Goal: Task Accomplishment & Management: Complete application form

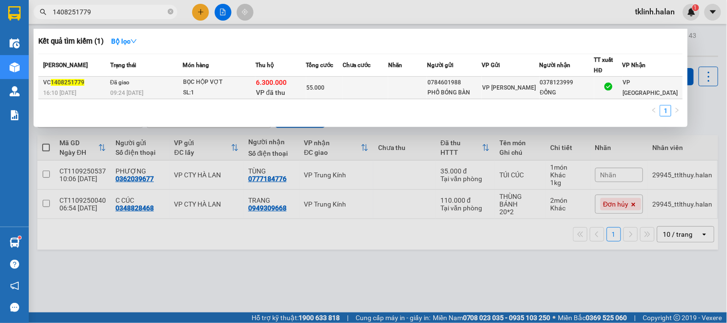
type input "1408251779"
click at [277, 89] on span "VP đã thu" at bounding box center [270, 93] width 29 height 8
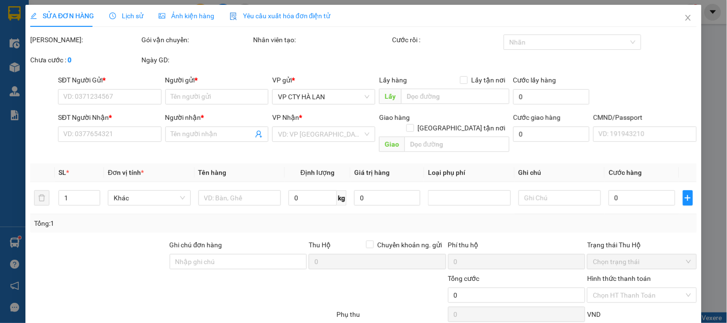
type input "0784601988"
type input "PHỐ BÓNG BÀN"
type input "0378123999"
type input "ĐỒNG"
checkbox input "true"
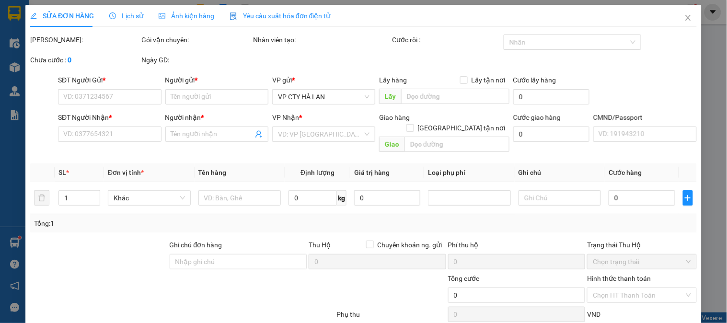
type input "6.300.000"
type input "60.000"
type input "55.000"
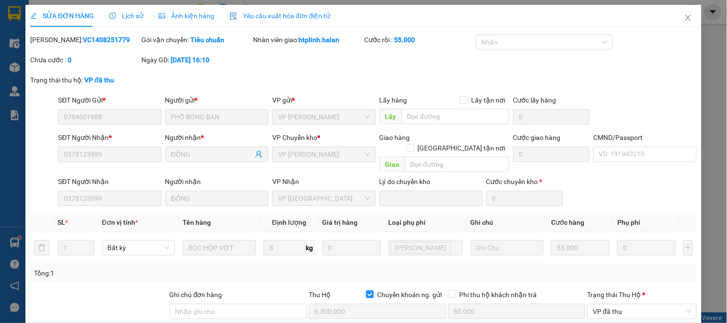
click at [127, 15] on span "Lịch sử" at bounding box center [126, 16] width 34 height 8
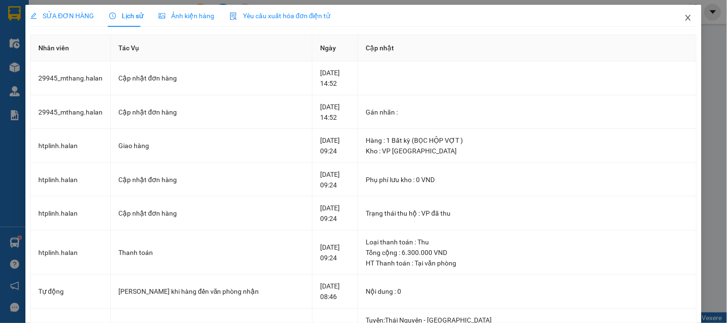
click at [677, 13] on span "Close" at bounding box center [688, 18] width 27 height 27
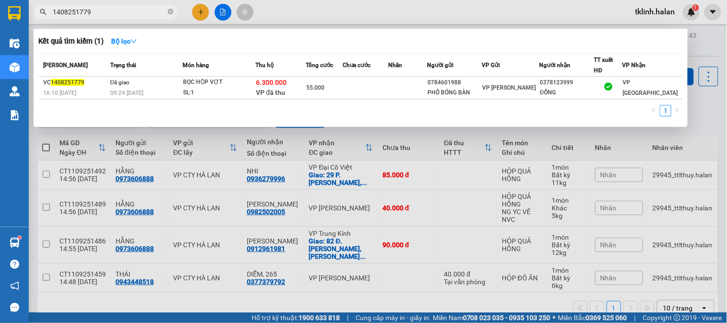
click at [114, 14] on input "1408251779" at bounding box center [109, 12] width 113 height 11
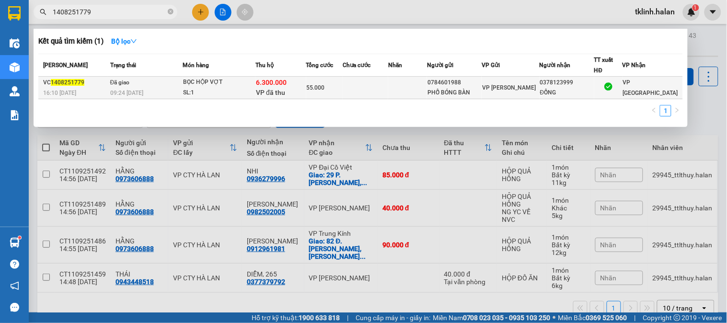
click at [350, 86] on td at bounding box center [366, 88] width 46 height 23
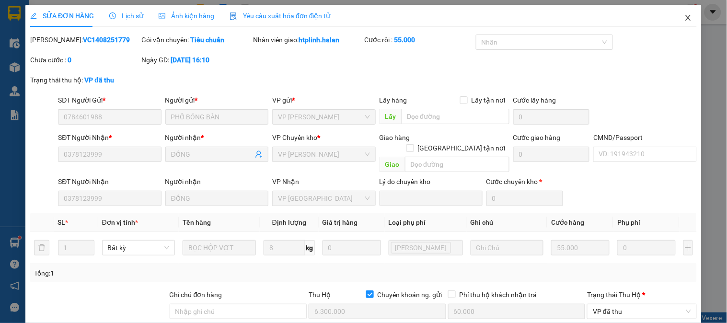
click at [685, 19] on icon "close" at bounding box center [689, 18] width 8 height 8
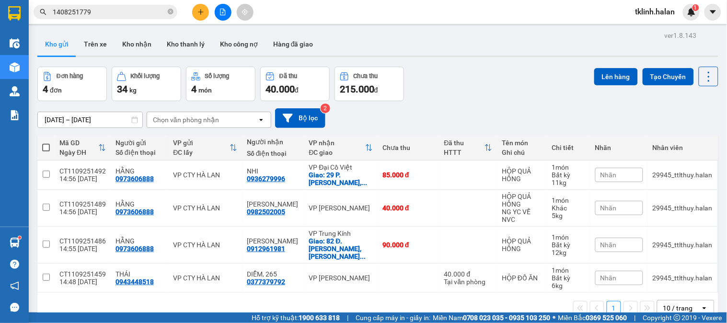
click at [141, 15] on input "1408251779" at bounding box center [109, 12] width 113 height 11
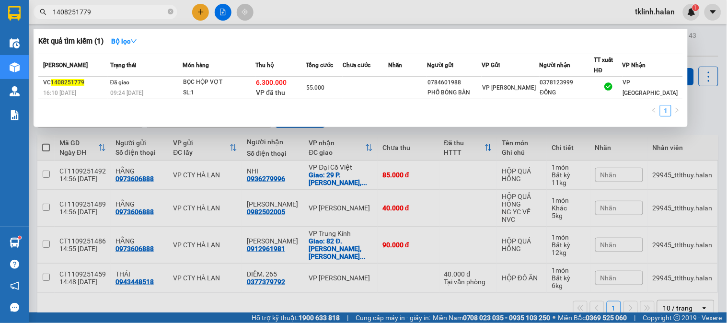
click at [141, 15] on input "1408251779" at bounding box center [109, 12] width 113 height 11
click at [169, 13] on icon "close-circle" at bounding box center [171, 12] width 6 height 6
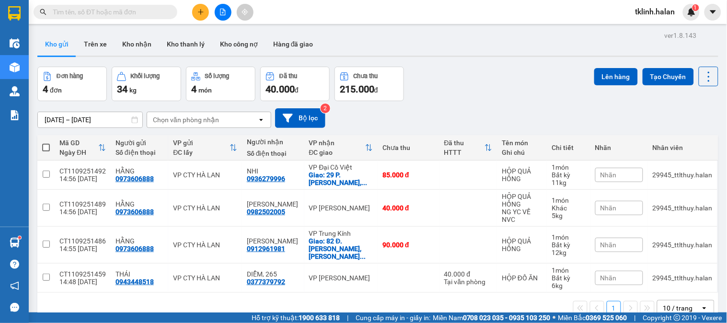
paste input "DC1109250682"
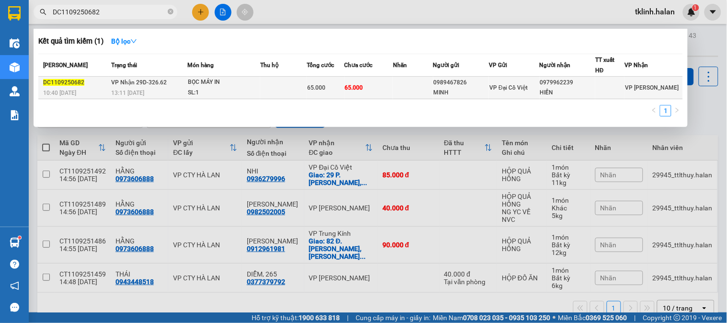
type input "DC1109250682"
click at [400, 89] on td at bounding box center [413, 88] width 40 height 23
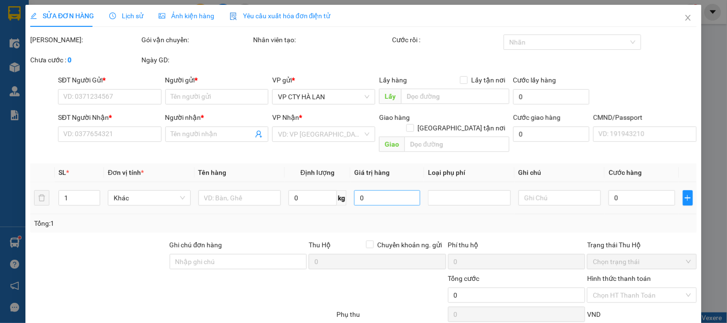
type input "0989467826"
type input "MINH"
type input "0979962239"
type input "HIỀN"
type input "65.000"
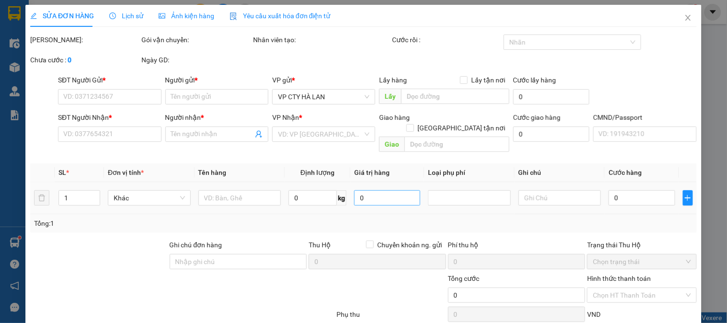
type input "65.000"
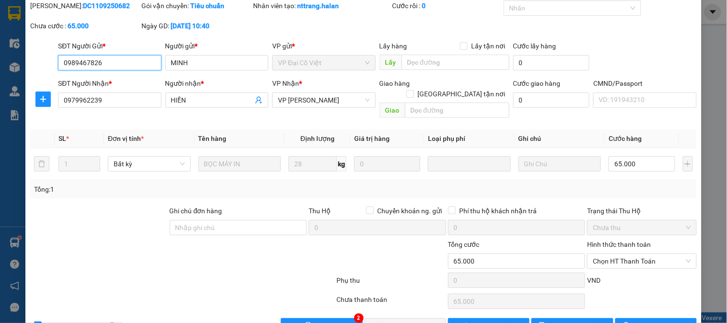
scroll to position [53, 0]
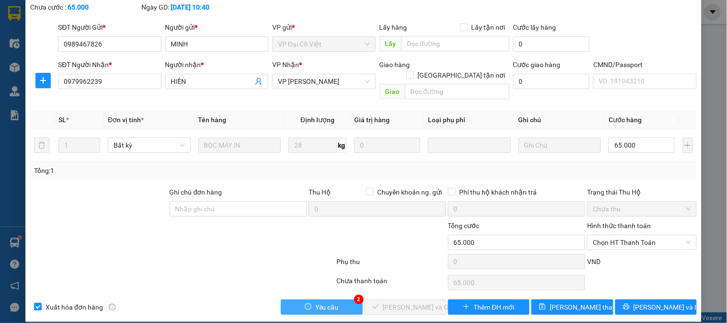
click at [344, 300] on button "Yêu cầu" at bounding box center [322, 307] width 82 height 15
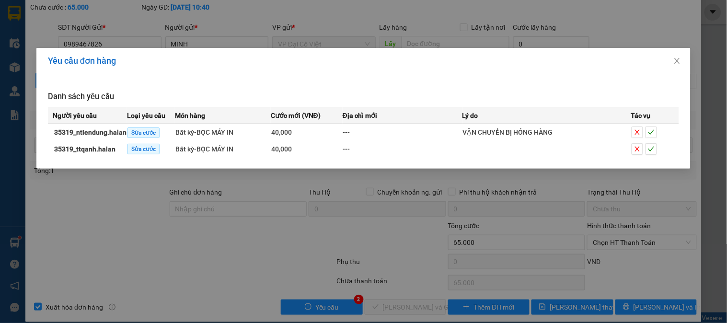
click at [224, 251] on div "Yêu cầu đơn hàng Danh sách yêu cầu Người yêu cầu Loại yêu cầu Món hàng Cước mới…" at bounding box center [363, 161] width 727 height 323
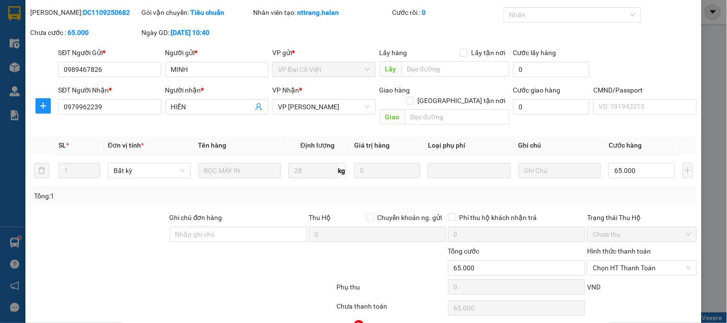
scroll to position [30, 0]
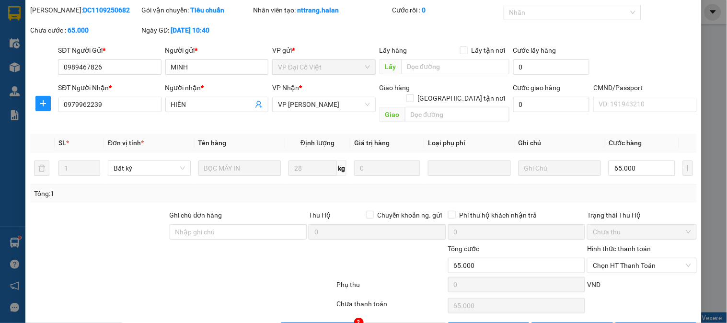
click at [225, 277] on div at bounding box center [182, 286] width 306 height 19
click at [348, 310] on div "Total Paid Fee 0 Total UnPaid Fee 65.000 Cash Collection Total Fee Mã ĐH: DC110…" at bounding box center [363, 171] width 667 height 333
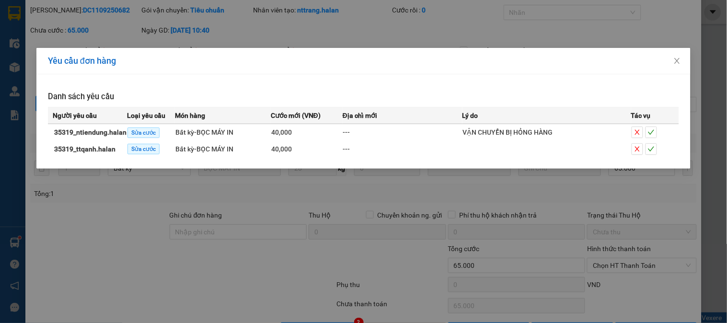
click at [261, 280] on div "Yêu cầu đơn hàng Danh sách yêu cầu Người yêu cầu Loại yêu cầu Món hàng Cước mới…" at bounding box center [363, 161] width 727 height 323
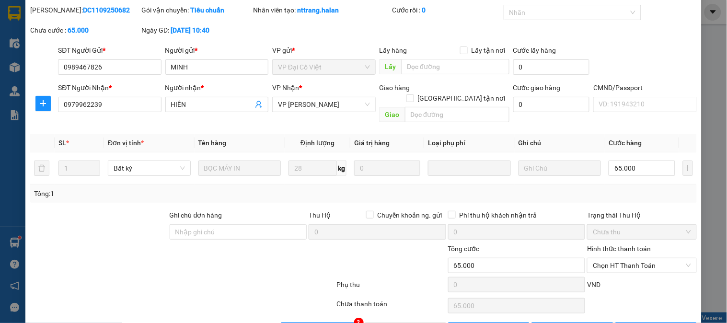
click at [225, 262] on div at bounding box center [279, 261] width 111 height 34
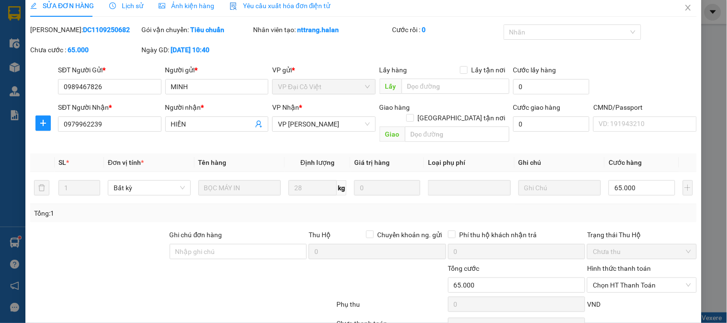
scroll to position [0, 0]
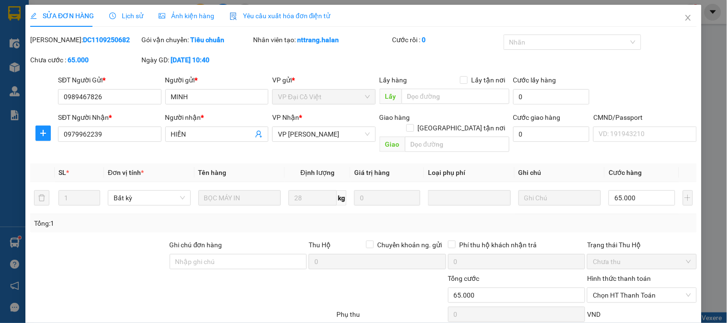
click at [126, 13] on span "Lịch sử" at bounding box center [126, 16] width 34 height 8
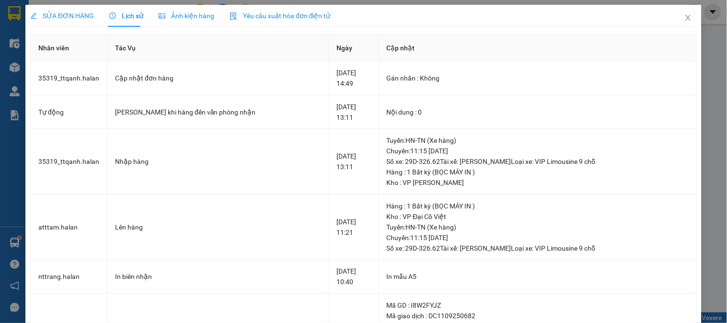
drag, startPoint x: 68, startPoint y: 12, endPoint x: 74, endPoint y: 20, distance: 9.5
click at [68, 12] on span "SỬA ĐƠN HÀNG" at bounding box center [62, 16] width 64 height 8
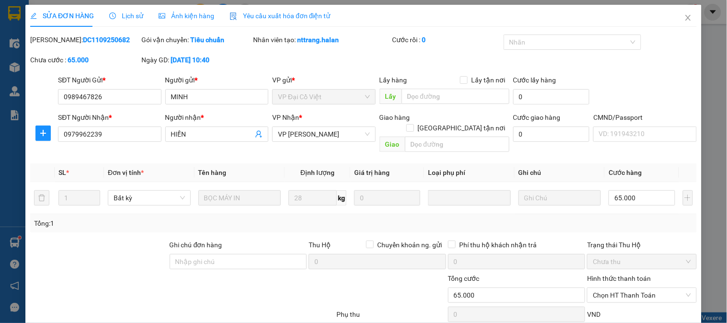
scroll to position [53, 0]
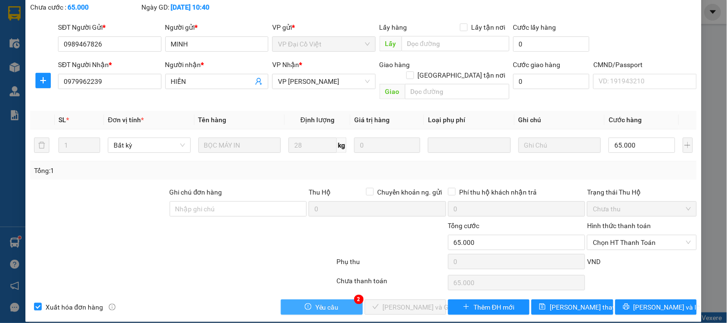
click at [342, 300] on button "Yêu cầu" at bounding box center [322, 307] width 82 height 15
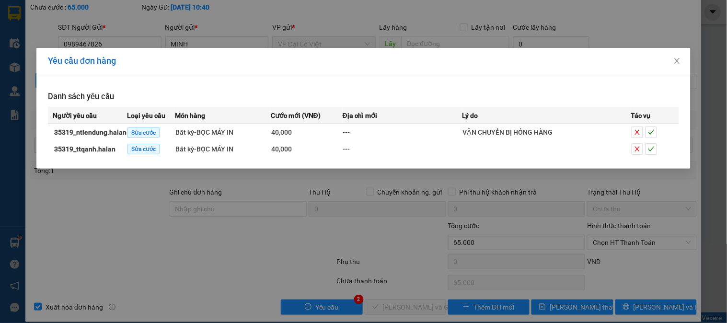
click at [263, 253] on div "Yêu cầu đơn hàng Danh sách yêu cầu Người yêu cầu Loại yêu cầu Món hàng Cước mới…" at bounding box center [363, 161] width 727 height 323
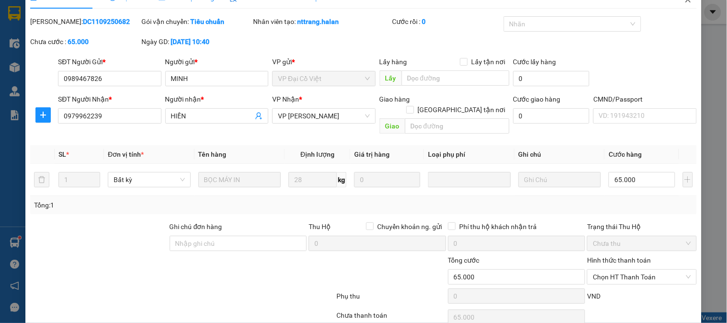
scroll to position [0, 0]
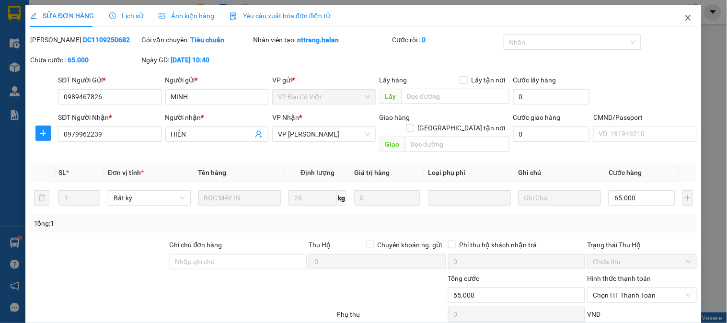
click at [686, 21] on span "Close" at bounding box center [688, 18] width 27 height 27
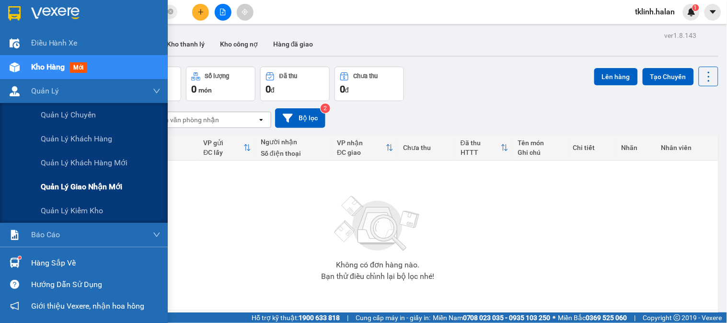
click at [75, 188] on span "Quản lý giao nhận mới" at bounding box center [82, 187] width 82 height 12
